Goal: Information Seeking & Learning: Learn about a topic

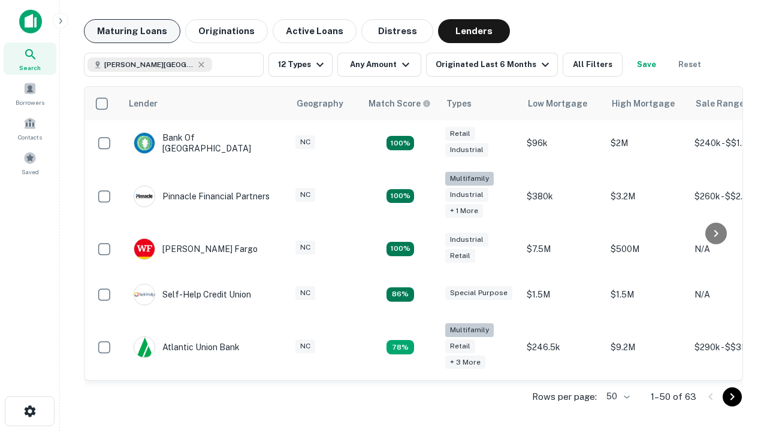
click at [132, 31] on button "Maturing Loans" at bounding box center [132, 31] width 96 height 24
